Goal: Information Seeking & Learning: Check status

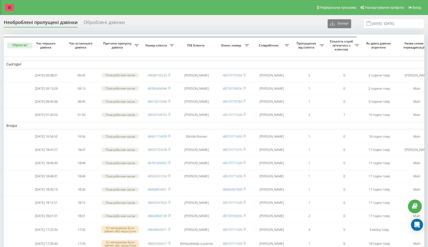
click at [8, 7] on link at bounding box center [9, 7] width 9 height 7
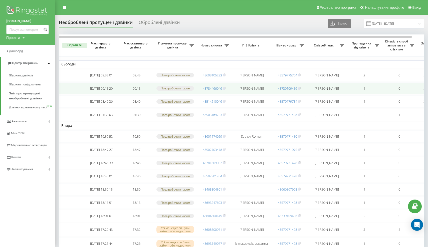
click at [50, 123] on icon at bounding box center [49, 121] width 2 height 3
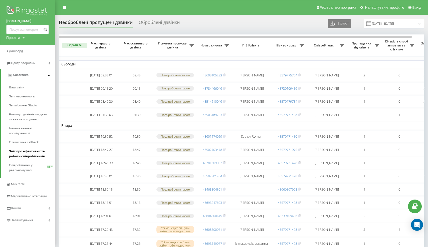
click at [26, 154] on span "Звіт про ефективність роботи співробітників" at bounding box center [31, 154] width 44 height 10
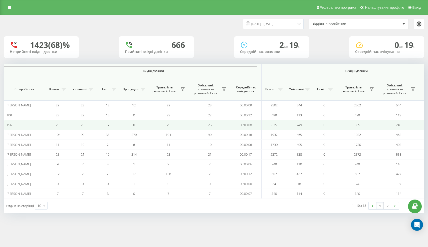
click at [238, 129] on td "00:00:08" at bounding box center [245, 125] width 31 height 10
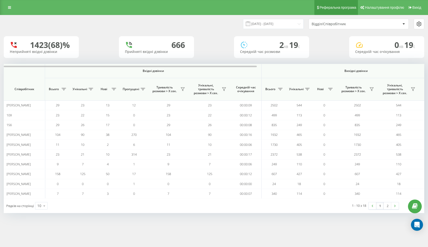
click at [184, 37] on div "19.07.2025 - 19.08.2025 Відділ/Співробітник 1423 (68)% Неприйняті вхідні дзвінк…" at bounding box center [214, 114] width 420 height 198
click at [281, 28] on input "[DATE] - [DATE]" at bounding box center [273, 24] width 61 height 10
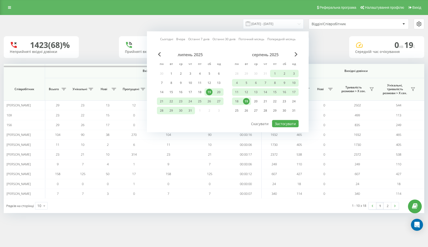
click at [248, 105] on div "19" at bounding box center [246, 101] width 7 height 7
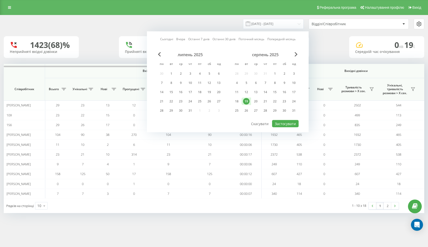
click at [248, 103] on div "19" at bounding box center [246, 101] width 7 height 7
click at [285, 127] on button "Застосувати" at bounding box center [285, 123] width 27 height 7
type input "19.08.2025 - 19.08.2025"
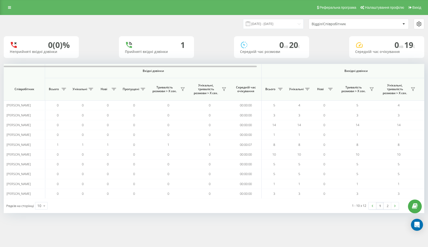
drag, startPoint x: 32, startPoint y: 43, endPoint x: 92, endPoint y: 45, distance: 59.8
click at [92, 45] on div "0 (0)% Неприйняті вхідні дзвінки 1 Прийняті вхідні дзвінки 0 хв 20 c Середній ч…" at bounding box center [214, 47] width 420 height 22
drag, startPoint x: 10, startPoint y: 46, endPoint x: 92, endPoint y: 57, distance: 83.5
click at [92, 57] on div "0 (0)% Неприйняті вхідні дзвінки 1 Прийняті вхідні дзвінки 0 хв 20 c Середній ч…" at bounding box center [214, 47] width 420 height 22
click at [99, 53] on div "0 (0)% Неприйняті вхідні дзвінки 1 Прийняті вхідні дзвінки 0 хв 20 c Середній ч…" at bounding box center [214, 47] width 420 height 22
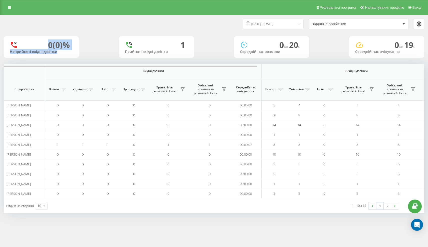
drag, startPoint x: 340, startPoint y: 1, endPoint x: 77, endPoint y: 57, distance: 269.6
click at [77, 57] on div "0 (0)% Неприйняті вхідні дзвінки" at bounding box center [41, 47] width 75 height 22
drag, startPoint x: 56, startPoint y: 42, endPoint x: 75, endPoint y: 46, distance: 19.6
click at [75, 46] on div "0 (0)% Неприйняті вхідні дзвінки" at bounding box center [41, 47] width 75 height 22
click at [86, 48] on div "0 (0)% Неприйняті вхідні дзвінки 1 Прийняті вхідні дзвінки 0 хв 20 c Середній ч…" at bounding box center [214, 47] width 420 height 22
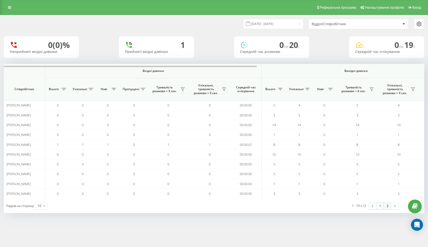
click at [387, 208] on link "2" at bounding box center [387, 206] width 8 height 7
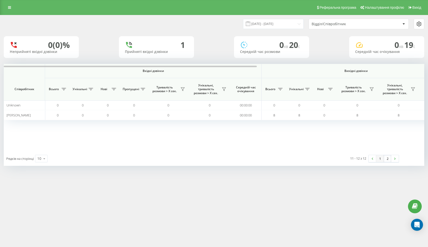
click at [379, 162] on link "1" at bounding box center [380, 158] width 8 height 7
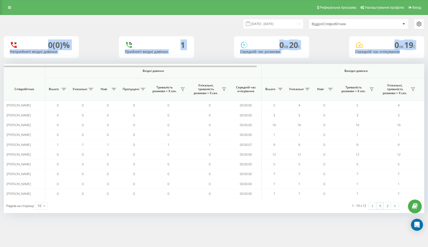
drag, startPoint x: 23, startPoint y: 52, endPoint x: 115, endPoint y: 65, distance: 93.6
click at [115, 65] on div "19.08.2025 - 19.08.2025 Відділ/Співробітник 0 (0)% Неприйняті вхідні дзвінки 1 …" at bounding box center [214, 114] width 420 height 198
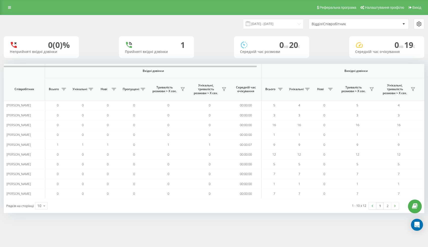
click at [77, 29] on div "19.08.2025 - 19.08.2025 Відділ/Співробітник" at bounding box center [214, 24] width 420 height 11
click at [8, 10] on link at bounding box center [9, 7] width 9 height 7
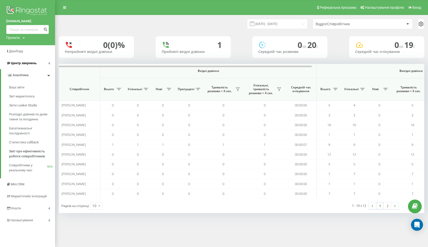
click at [50, 62] on icon at bounding box center [49, 63] width 2 height 3
